Goal: Transaction & Acquisition: Download file/media

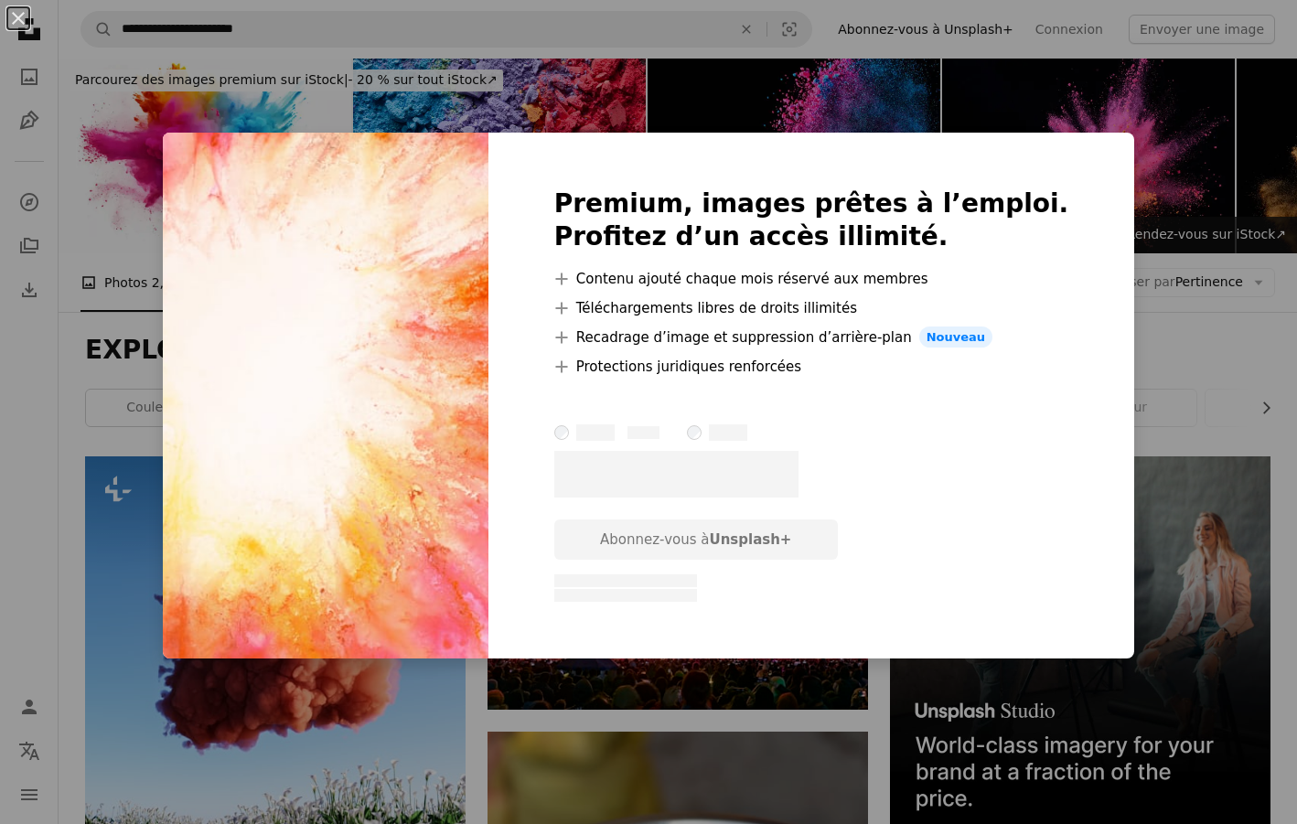
scroll to position [19036, 0]
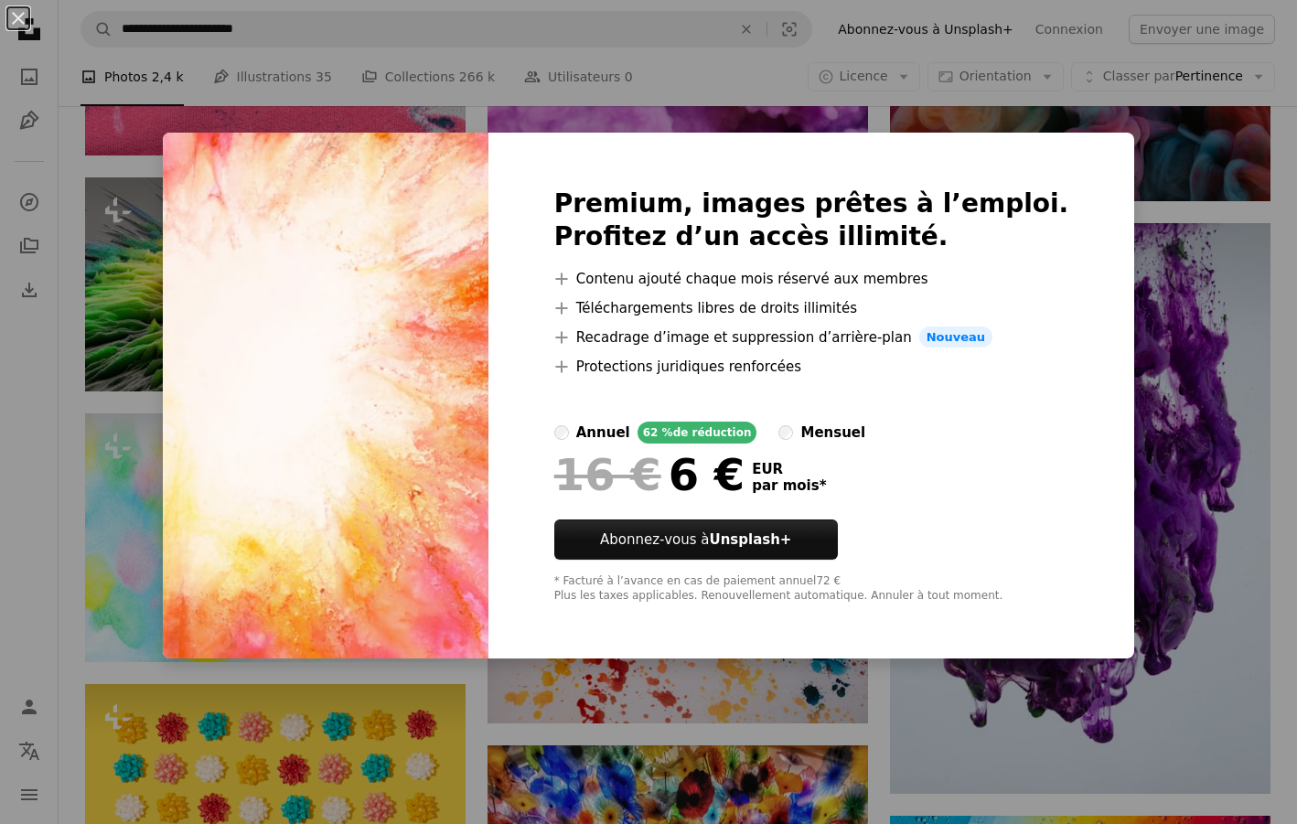
click at [500, 90] on div "An X shape Premium, images prêtes à l’emploi. Profitez d’un accès illimité. A p…" at bounding box center [648, 412] width 1297 height 824
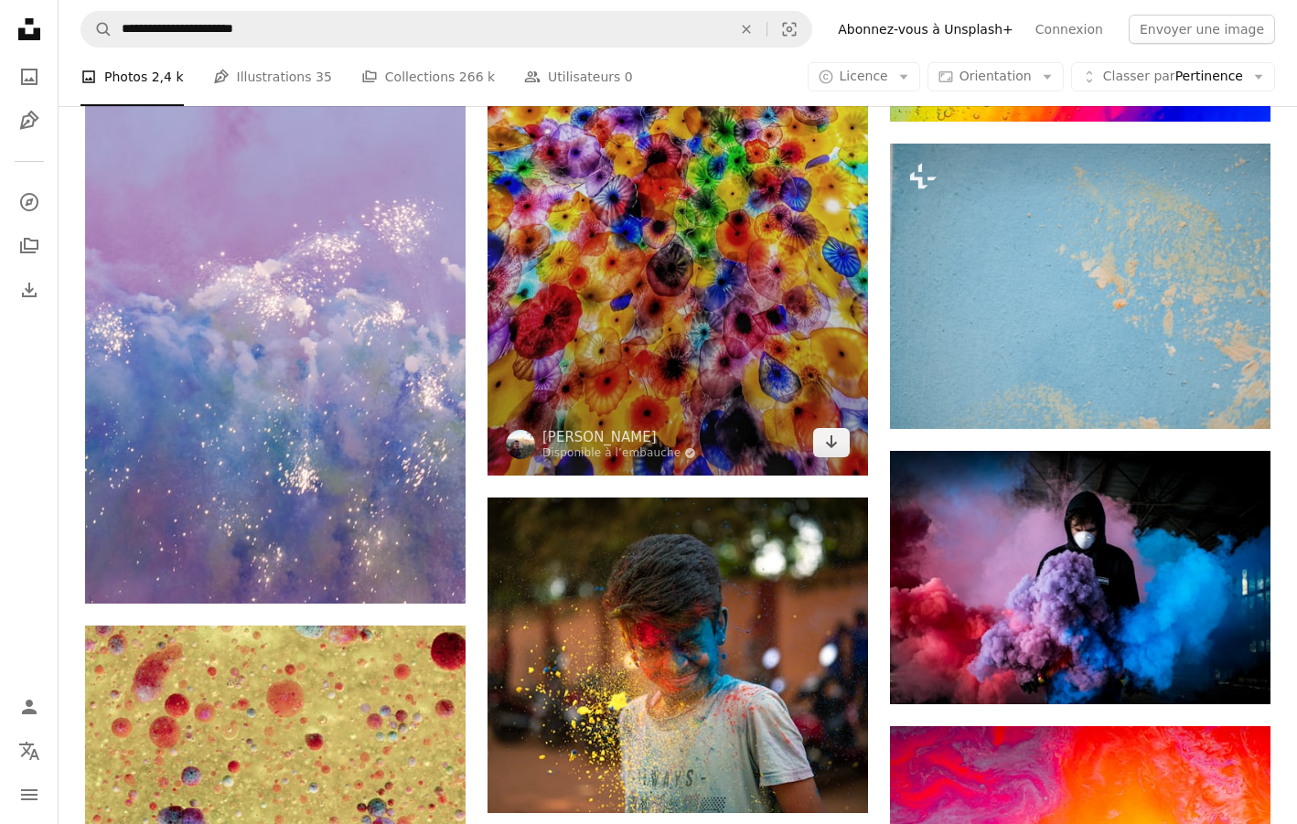
scroll to position [19998, 0]
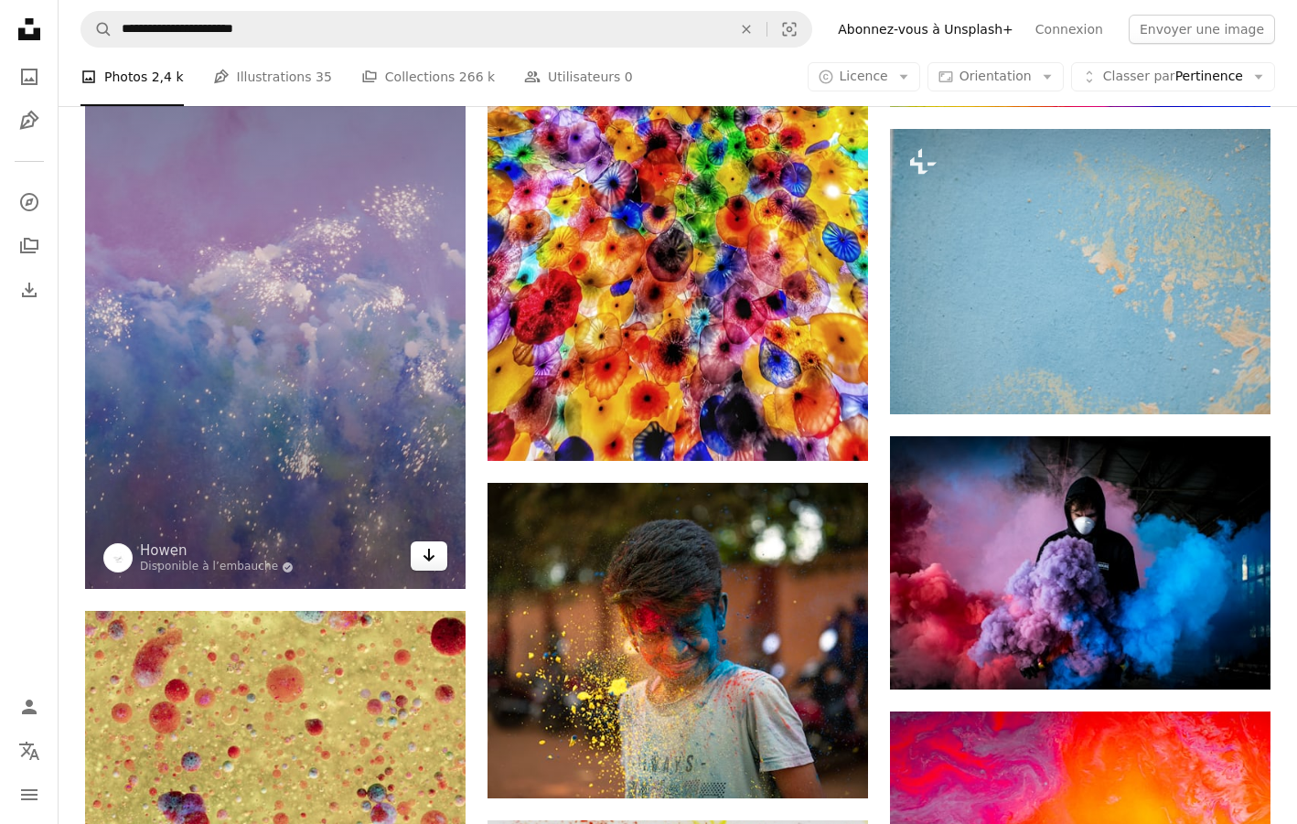
click at [437, 549] on link "Arrow pointing down" at bounding box center [429, 556] width 37 height 29
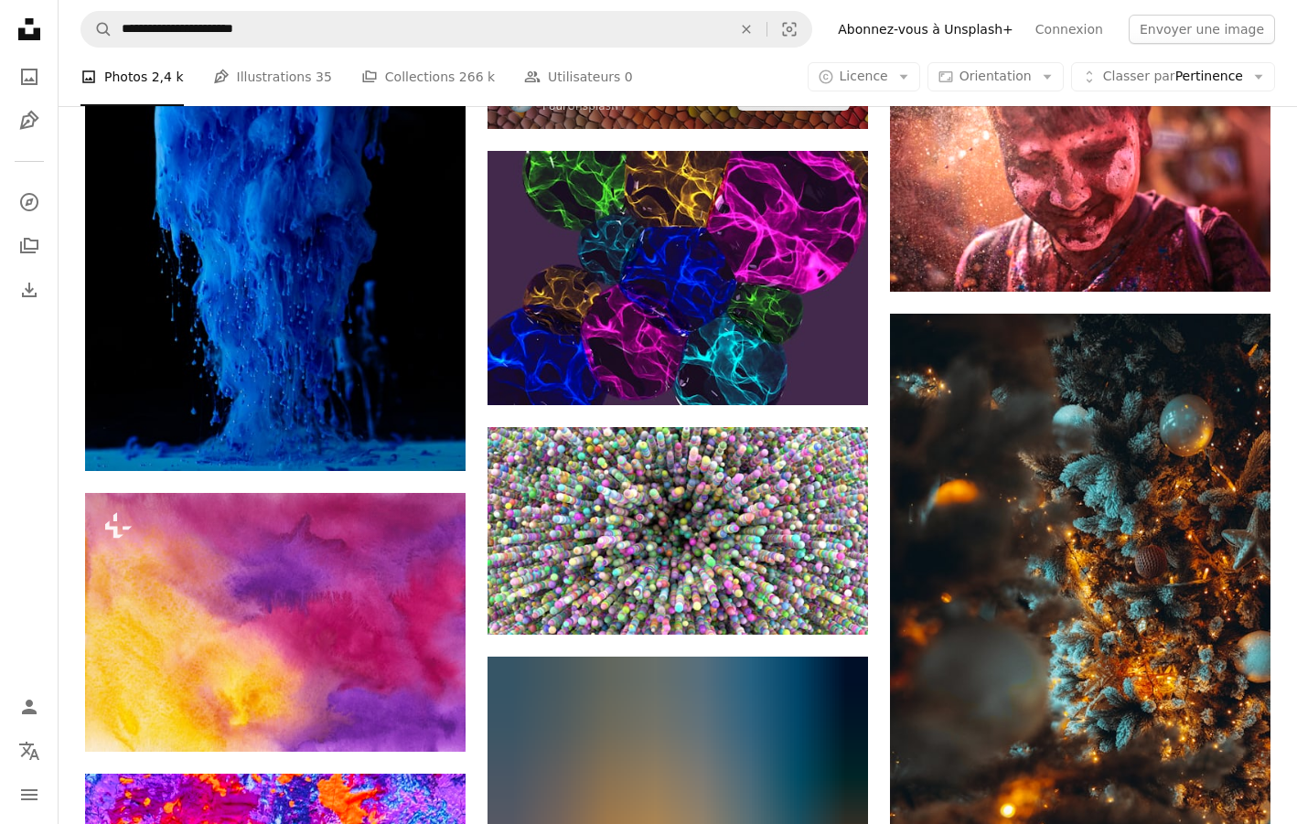
scroll to position [28162, 0]
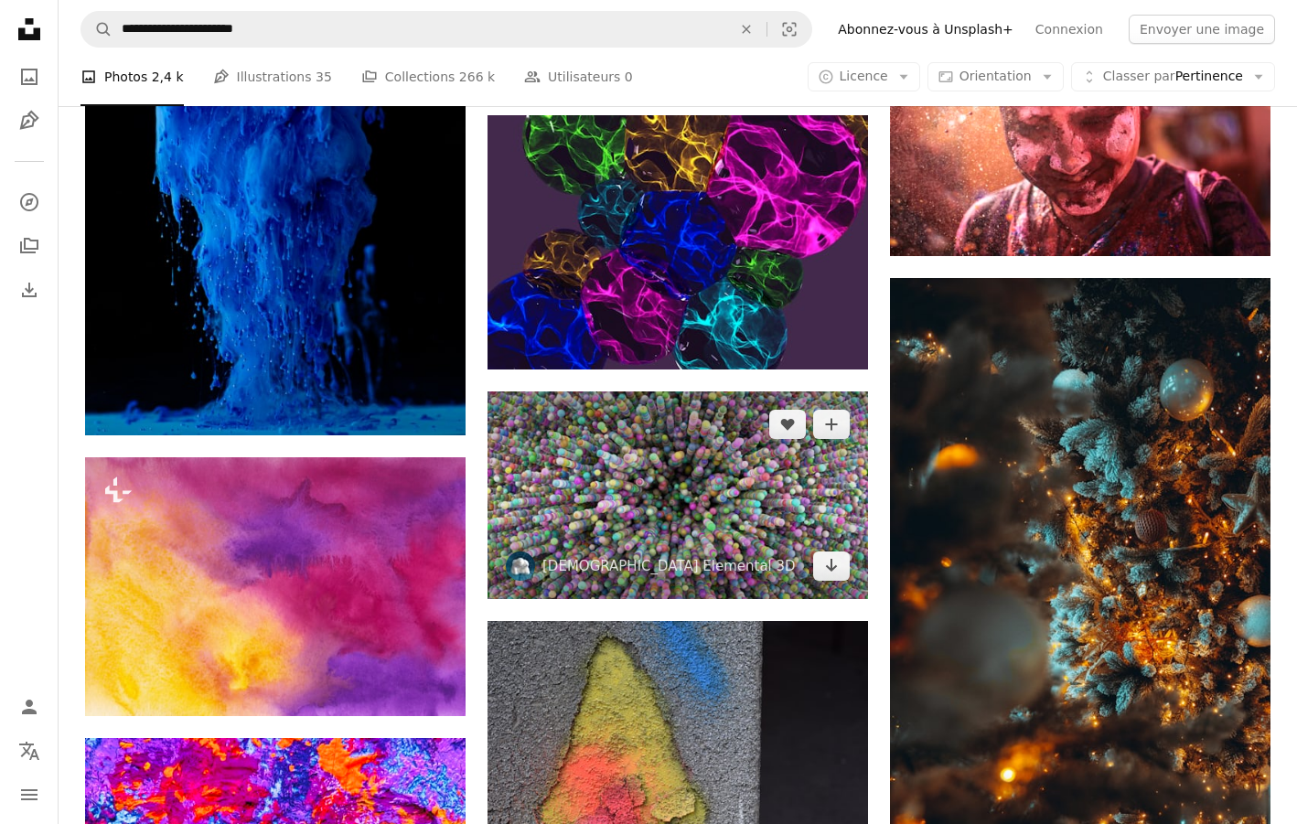
click at [652, 497] on img at bounding box center [678, 496] width 381 height 208
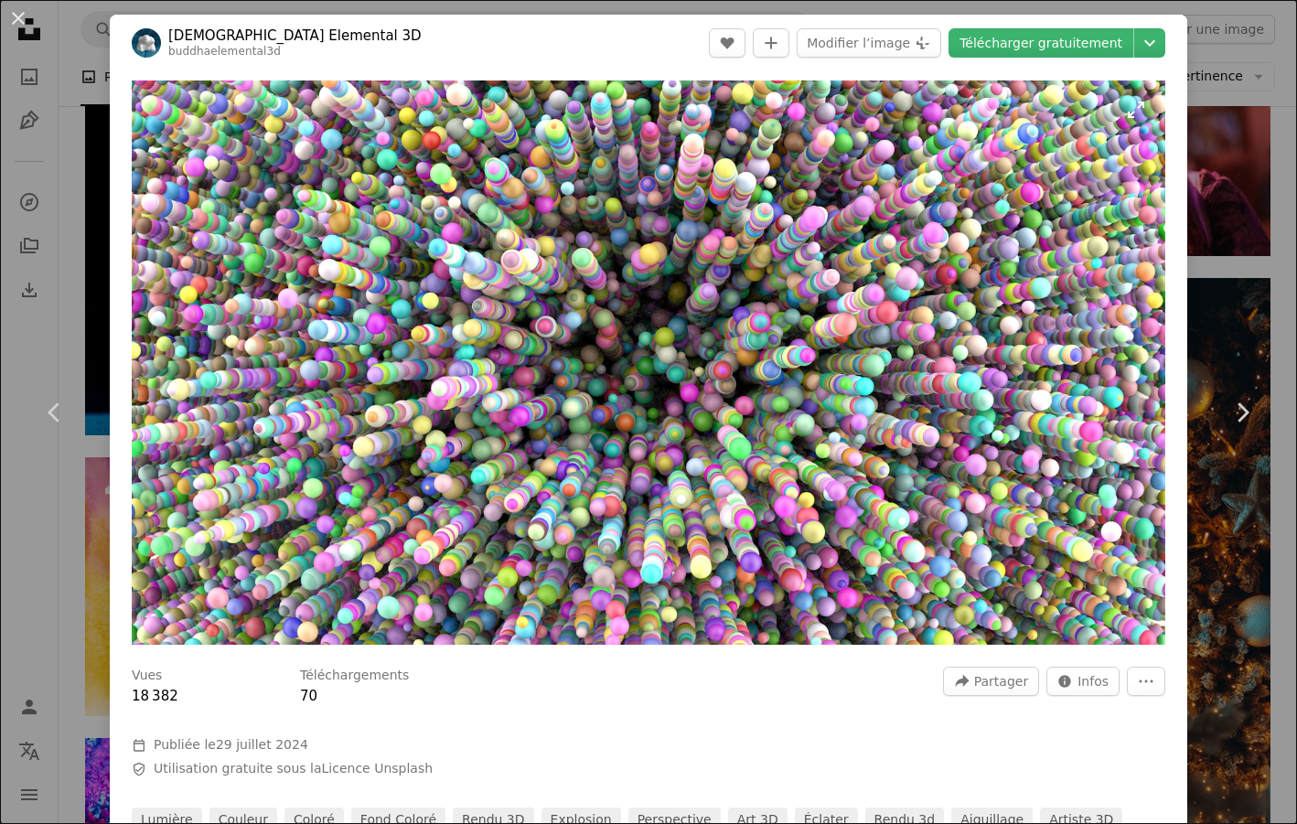
scroll to position [28150, 0]
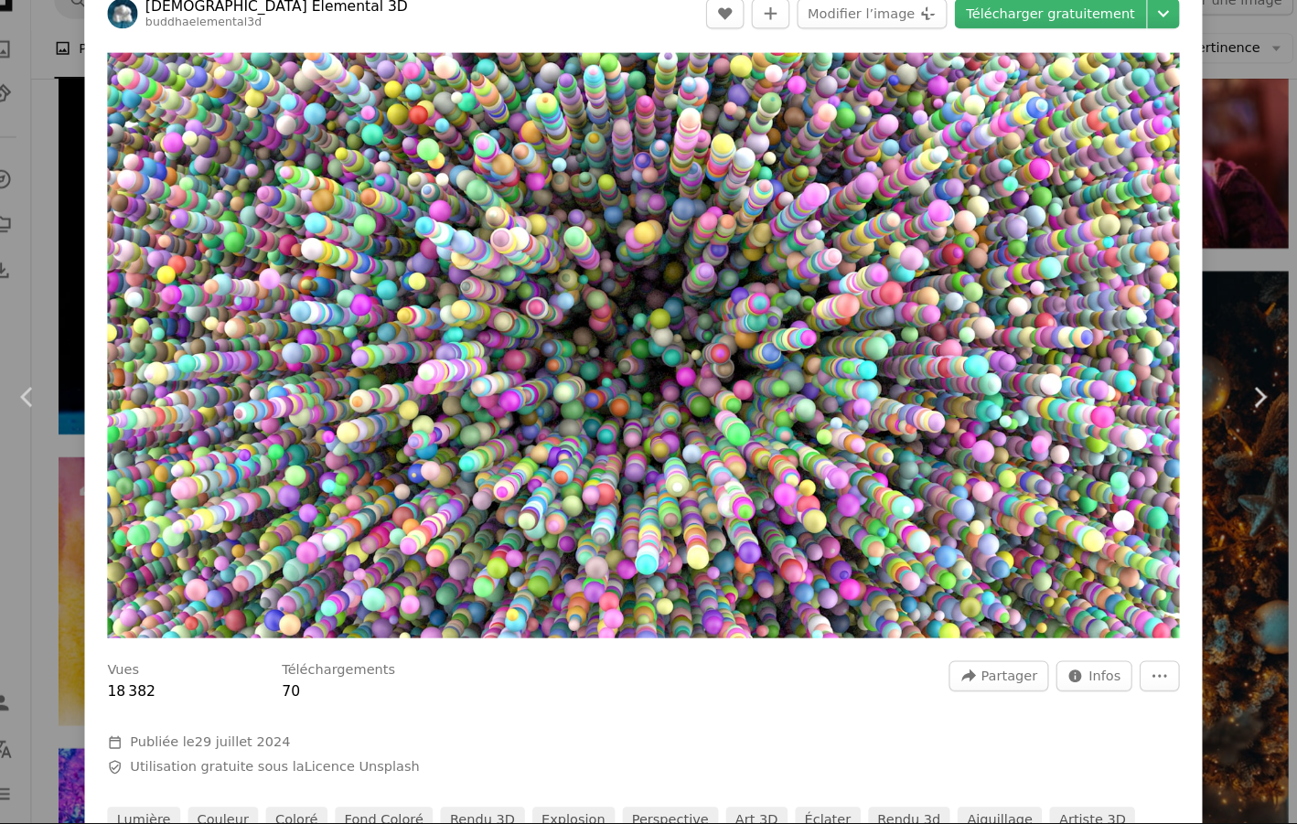
click at [58, 488] on div "An X shape Chevron left Chevron right Buddha Elemental 3D buddhaelemental3d A h…" at bounding box center [648, 412] width 1297 height 824
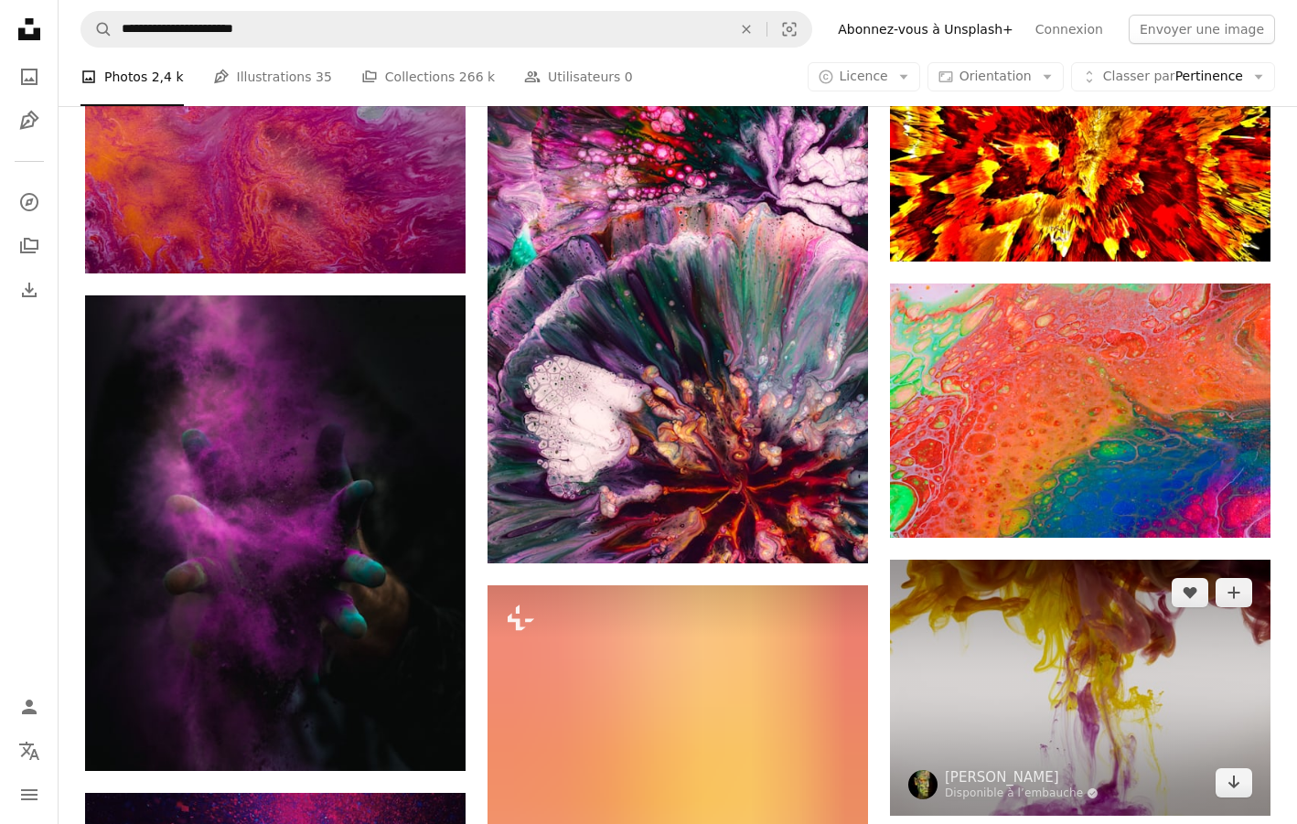
scroll to position [39259, 0]
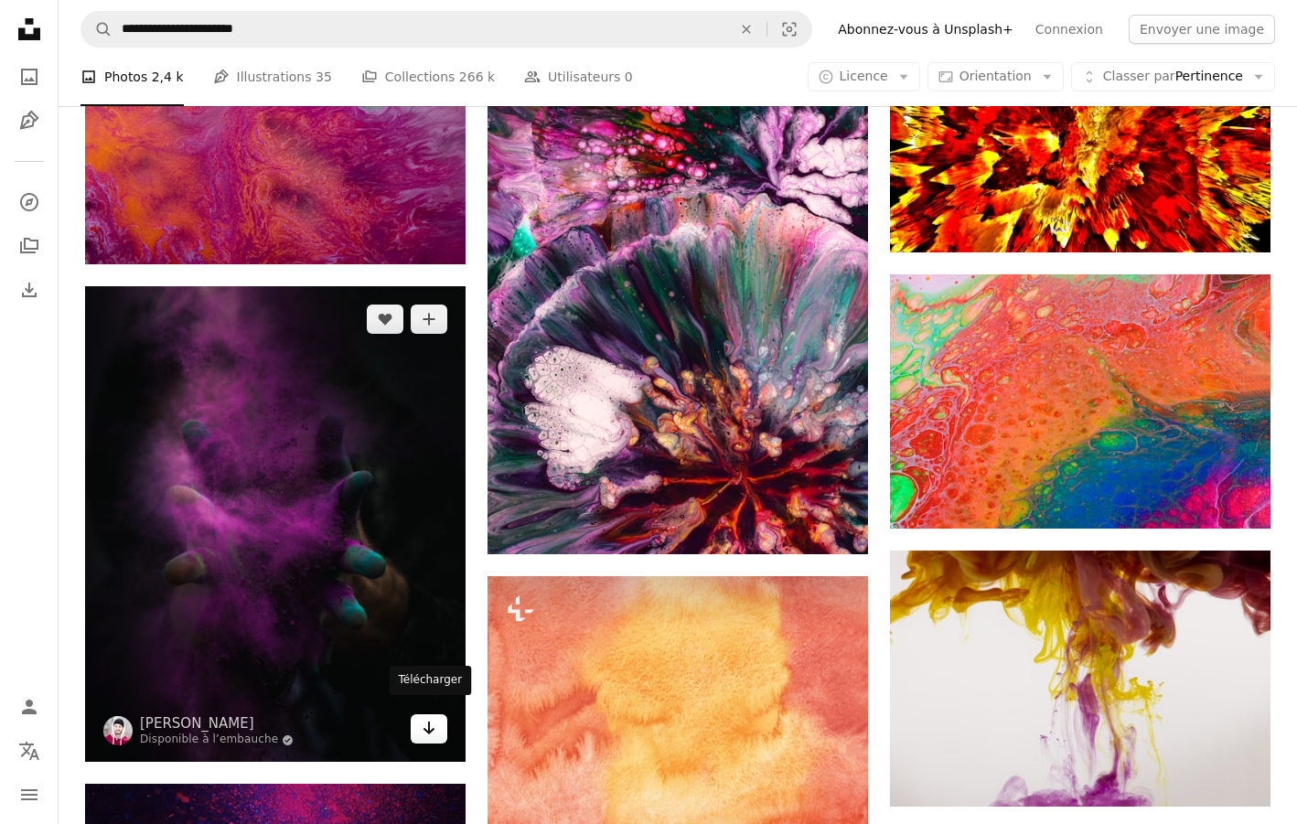
click at [435, 717] on icon "Arrow pointing down" at bounding box center [429, 728] width 15 height 22
